Goal: Transaction & Acquisition: Purchase product/service

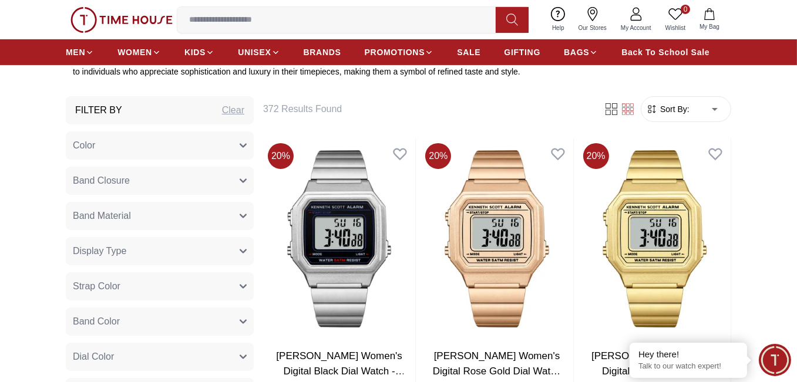
scroll to position [402, 0]
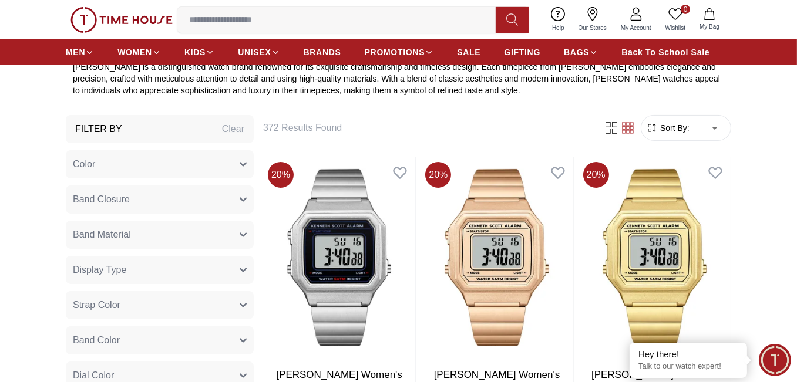
click at [196, 204] on button "Band Closure" at bounding box center [160, 200] width 188 height 28
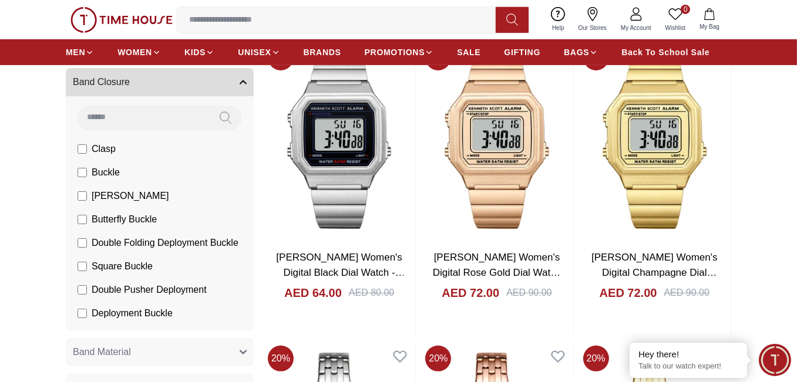
scroll to position [344, 0]
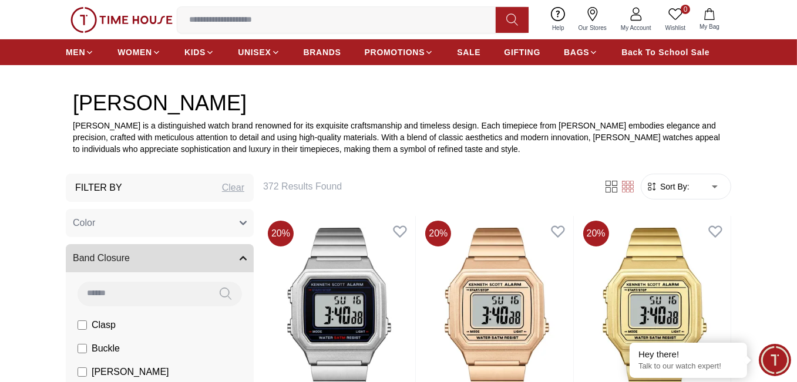
drag, startPoint x: 451, startPoint y: 183, endPoint x: 397, endPoint y: 188, distance: 54.2
click at [448, 186] on h6 "372 Results Found" at bounding box center [426, 187] width 326 height 14
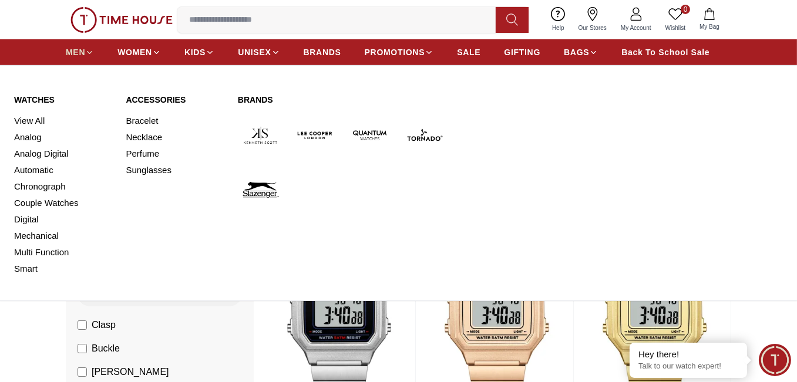
click at [82, 55] on span "MEN" at bounding box center [75, 52] width 19 height 12
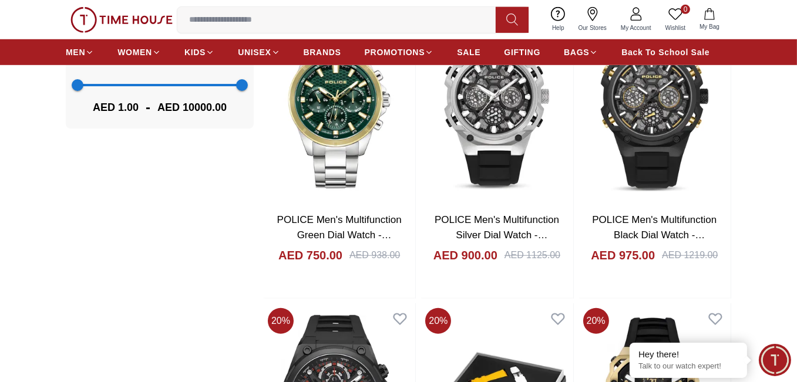
scroll to position [1116, 0]
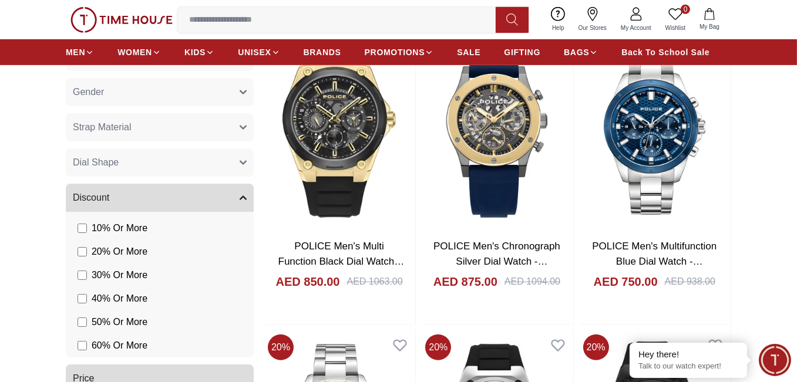
scroll to position [822, 0]
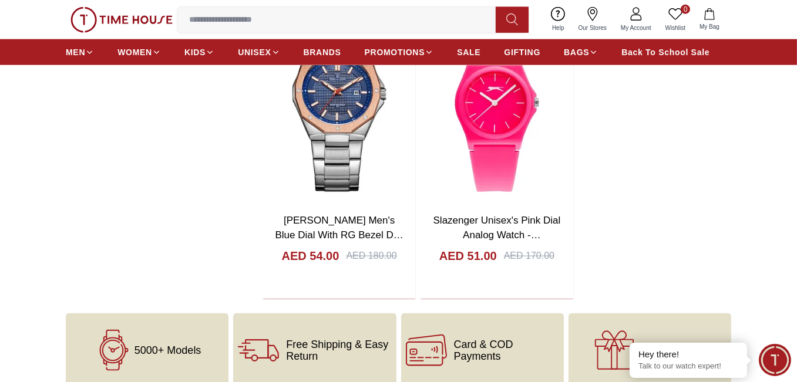
scroll to position [1880, 0]
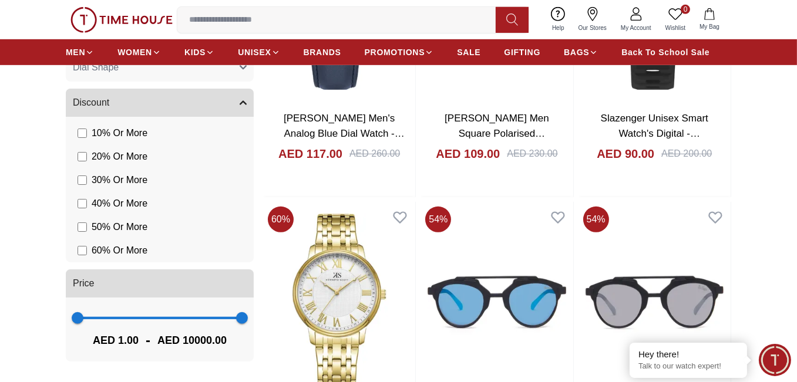
scroll to position [822, 0]
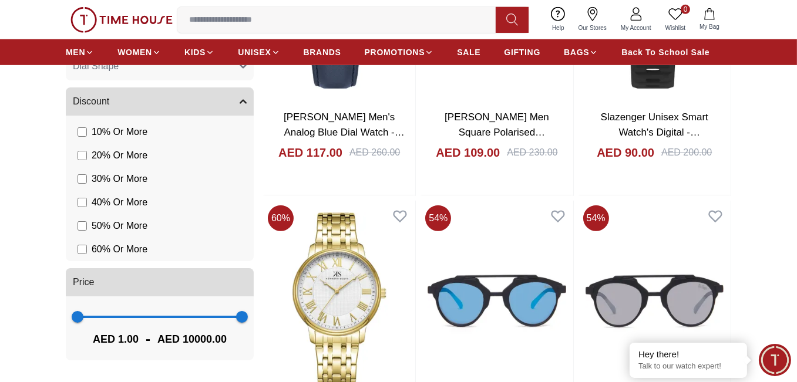
scroll to position [881, 0]
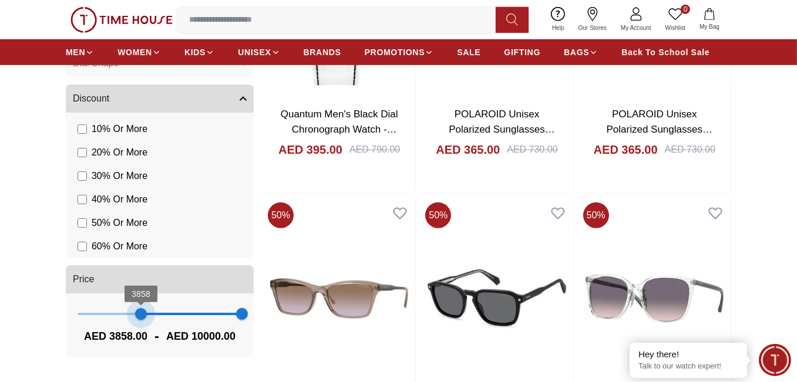
click at [141, 317] on span "3858 10000" at bounding box center [160, 314] width 164 height 18
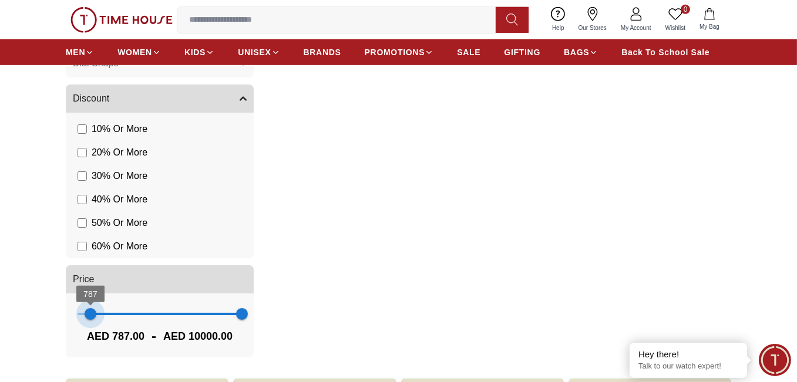
type input "*"
drag, startPoint x: 142, startPoint y: 317, endPoint x: 46, endPoint y: 334, distance: 97.1
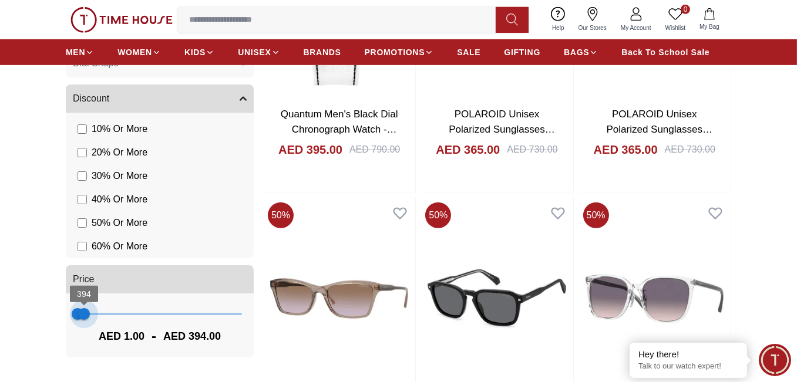
type input "***"
drag, startPoint x: 238, startPoint y: 318, endPoint x: 83, endPoint y: 325, distance: 155.2
click at [83, 320] on span "358" at bounding box center [84, 314] width 12 height 12
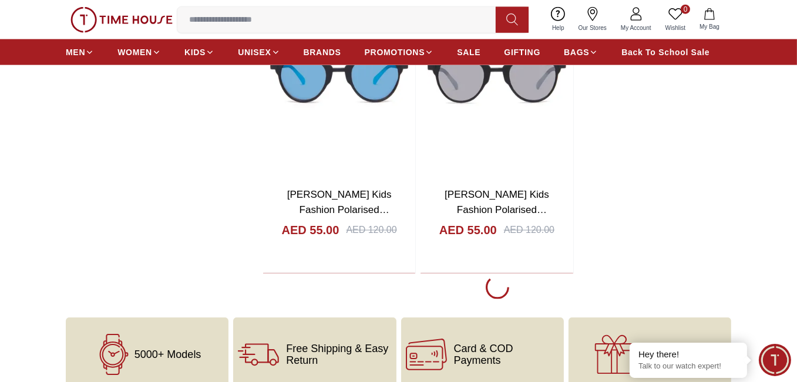
scroll to position [2114, 0]
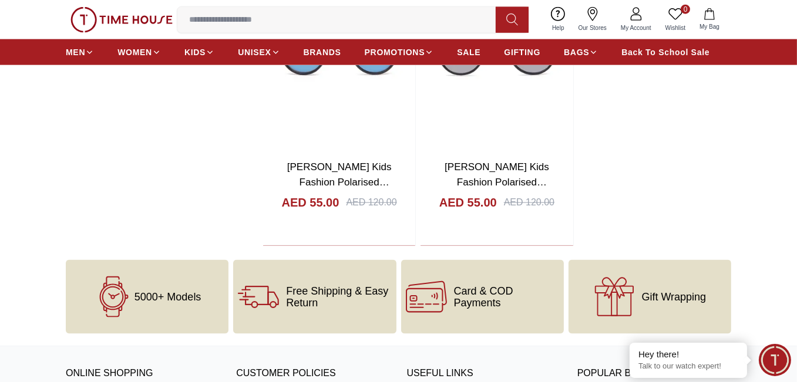
scroll to position [2056, 0]
